Goal: Task Accomplishment & Management: Manage account settings

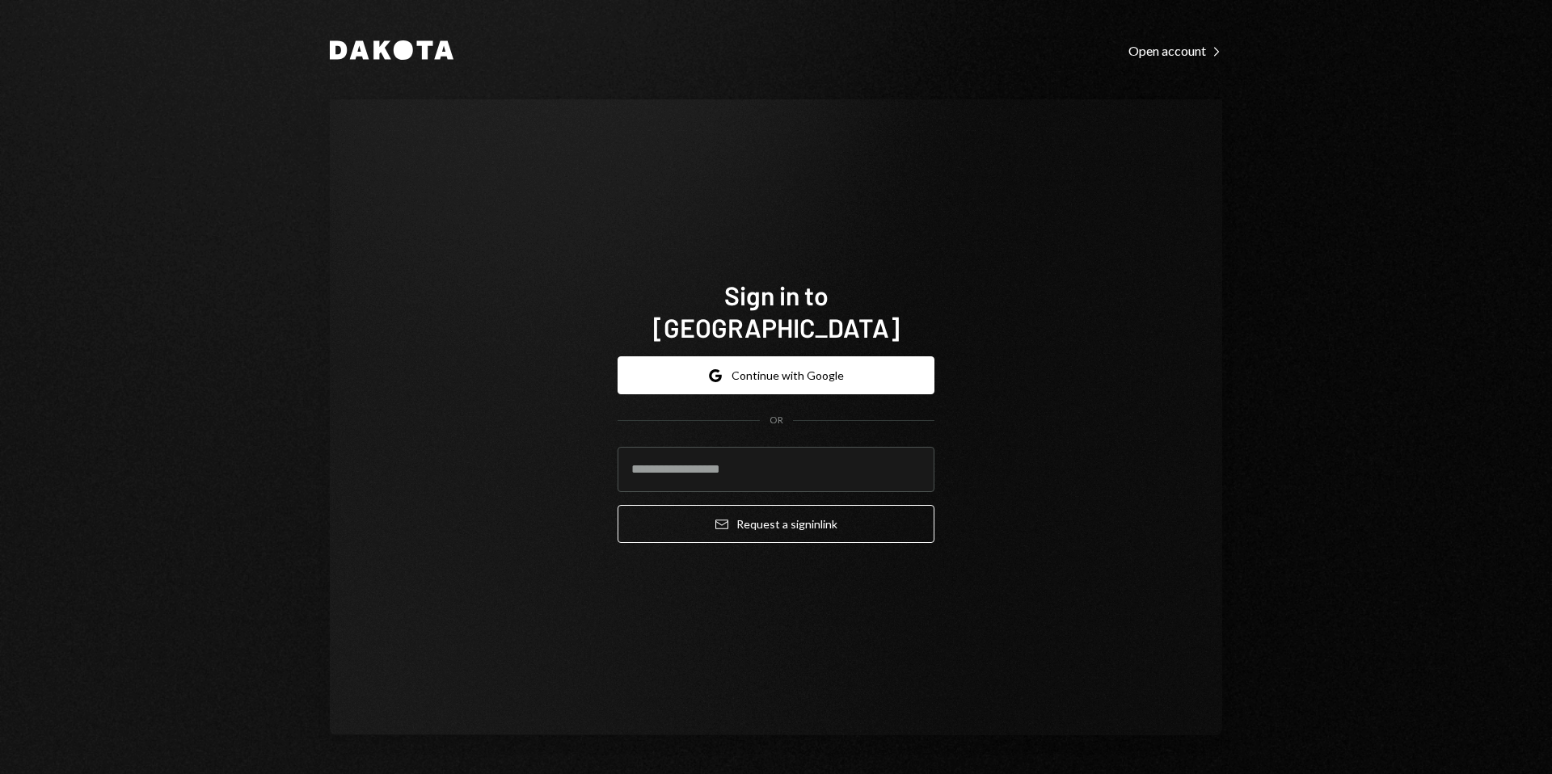
click at [799, 356] on button "Google Continue with Google" at bounding box center [775, 375] width 317 height 38
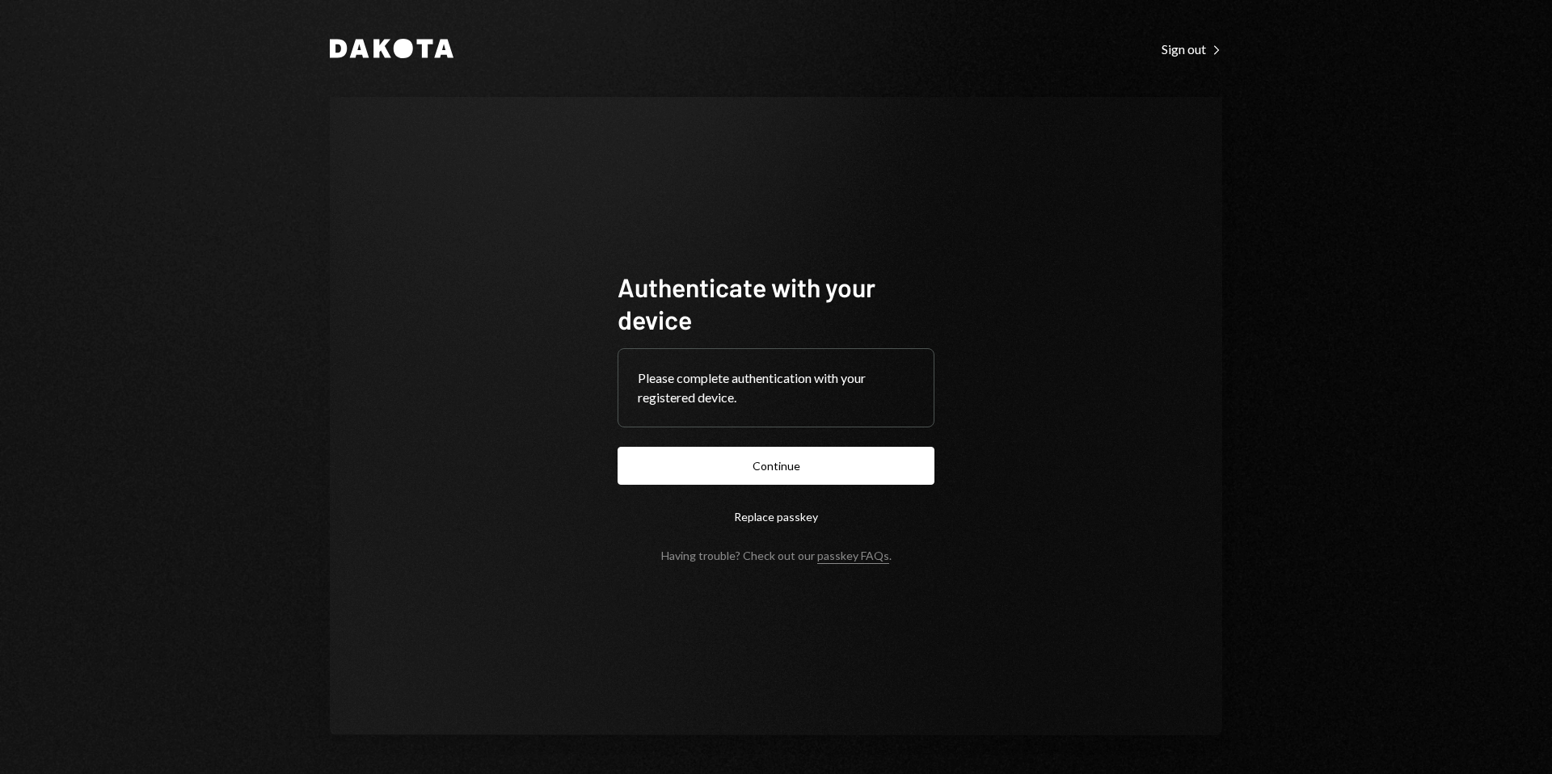
click at [782, 465] on button "Continue" at bounding box center [775, 466] width 317 height 38
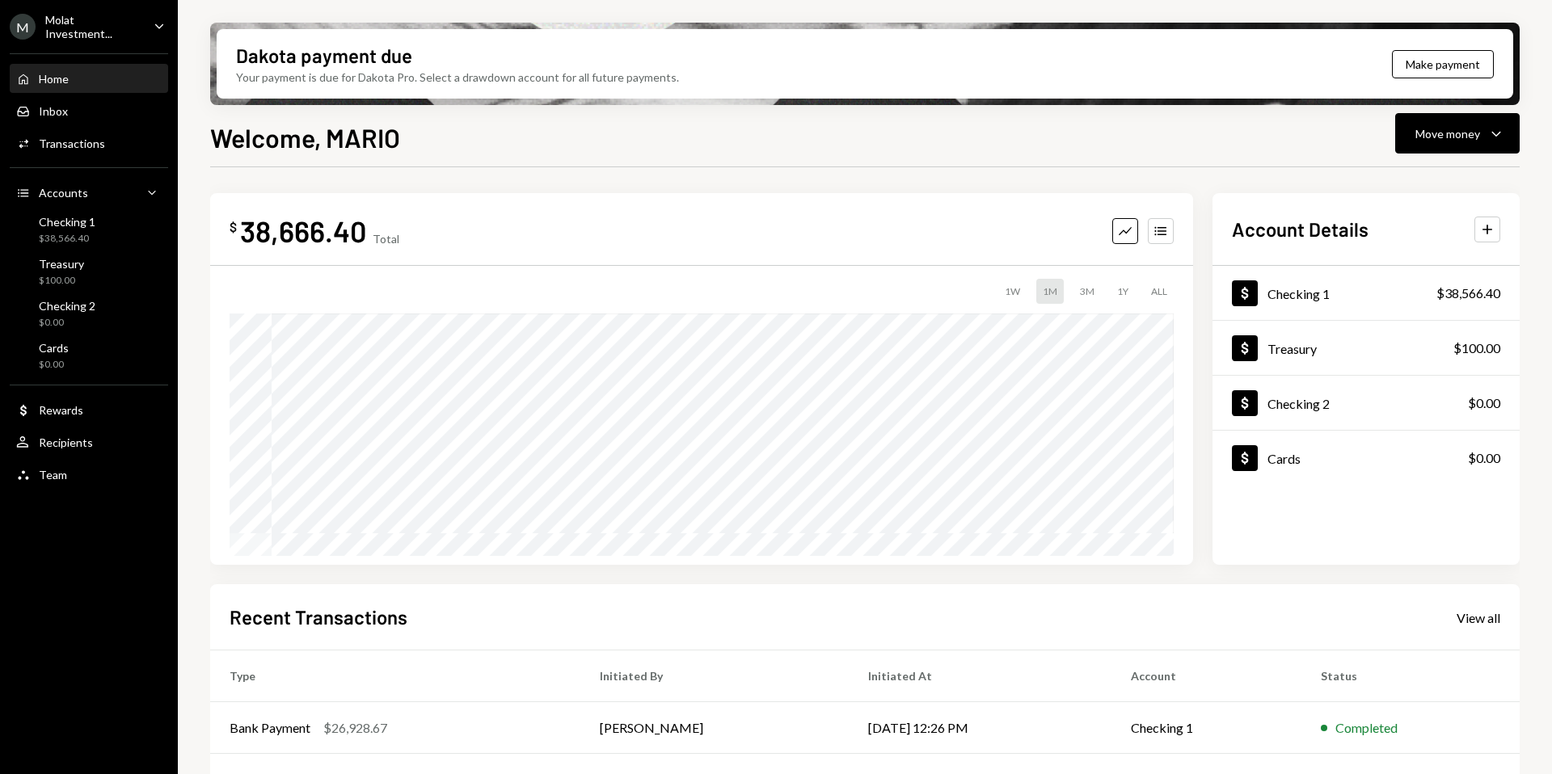
click at [81, 21] on div "Molat Investment..." at bounding box center [92, 26] width 95 height 27
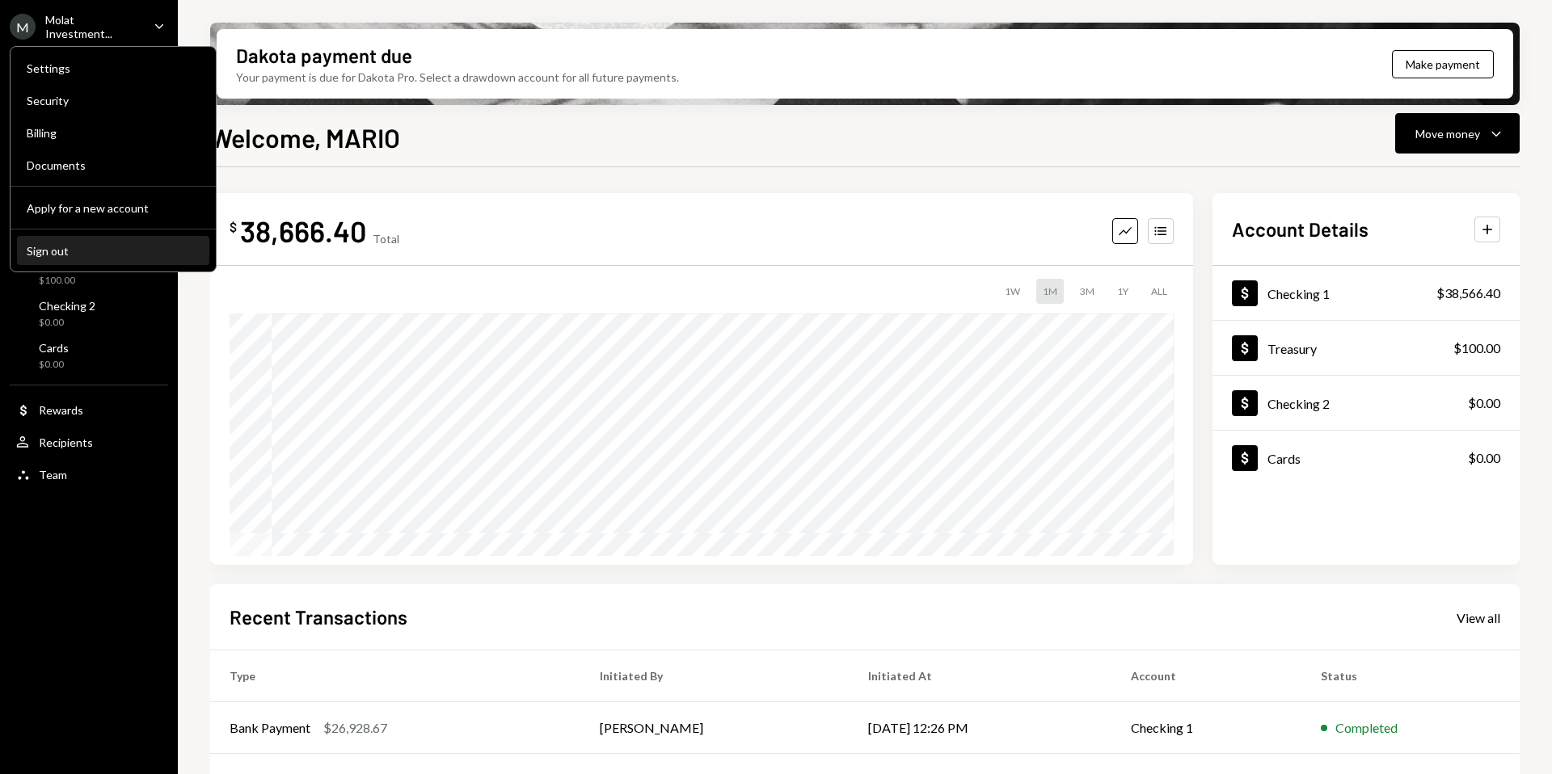
click at [66, 248] on div "Sign out" at bounding box center [113, 251] width 173 height 14
